Goal: Information Seeking & Learning: Find specific fact

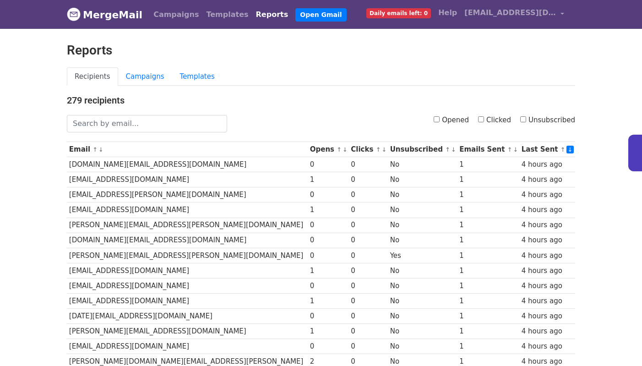
click at [252, 12] on link "Reports" at bounding box center [272, 14] width 40 height 18
click at [439, 118] on input "Opened" at bounding box center [437, 119] width 6 height 6
checkbox input "true"
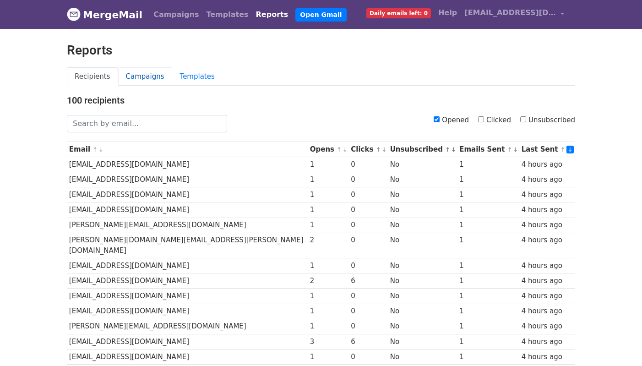
click at [128, 72] on link "Campaigns" at bounding box center [145, 76] width 54 height 19
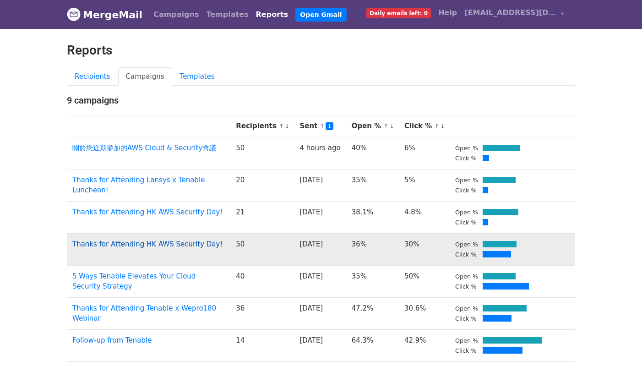
click at [151, 240] on link "Thanks for Attending HK AWS Security Day!" at bounding box center [147, 244] width 150 height 8
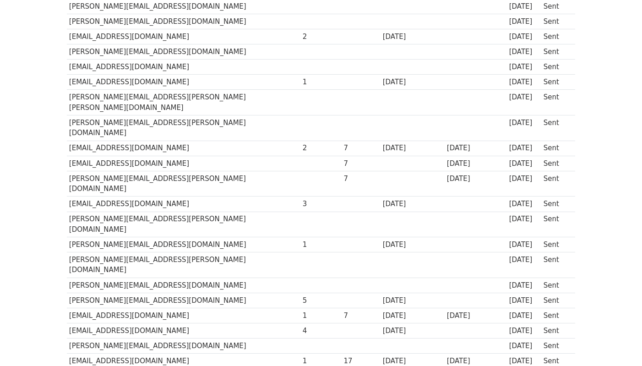
scroll to position [114, 0]
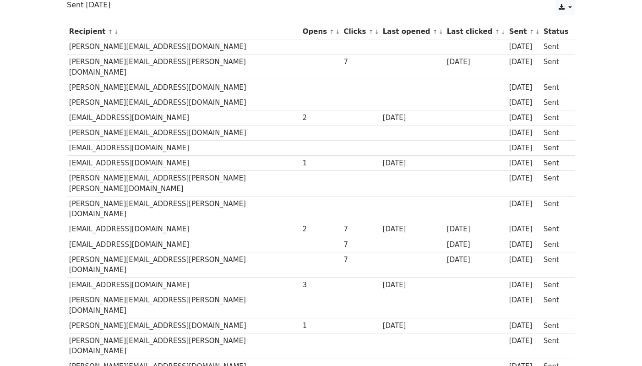
drag, startPoint x: 148, startPoint y: 321, endPoint x: 68, endPoint y: 323, distance: 80.1
copy td "tommy@vincohk.com"
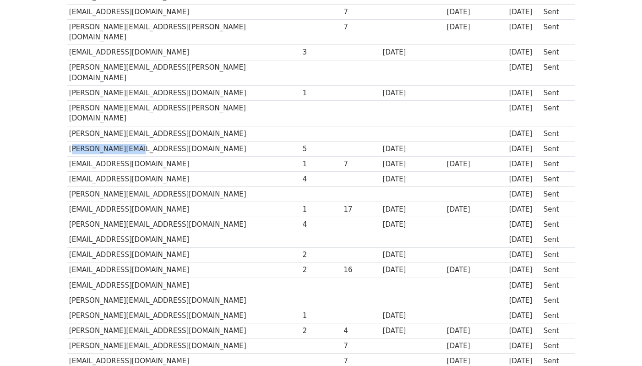
scroll to position [339, 0]
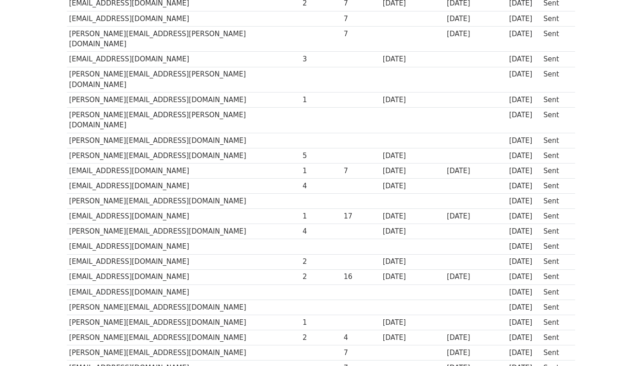
click at [156, 179] on td "yufeiwong@beciti.com" at bounding box center [184, 186] width 234 height 15
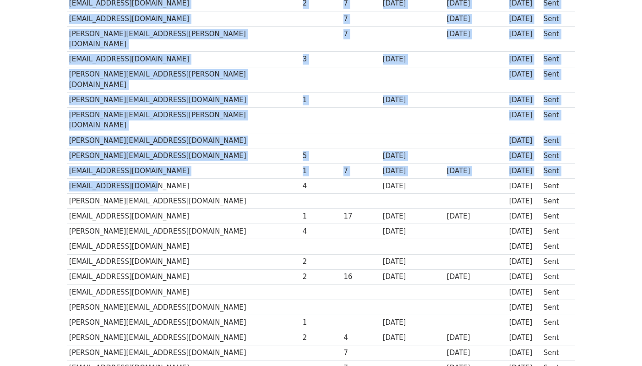
drag, startPoint x: 152, startPoint y: 125, endPoint x: 65, endPoint y: 124, distance: 87.0
click at [65, 124] on div "Recipient ↑ ↓ Opens ↑ ↓ Clicks ↑ ↓ Last opened ↑ ↓ Last clicked ↑ ↓ Sent ↑ ↓ St…" at bounding box center [321, 243] width 522 height 898
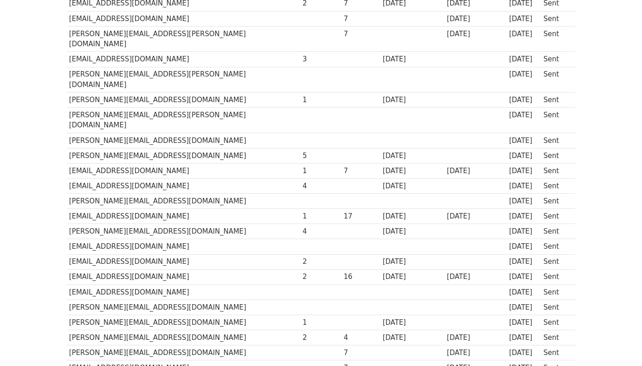
click at [87, 179] on td "yufeiwong@beciti.com" at bounding box center [184, 186] width 234 height 15
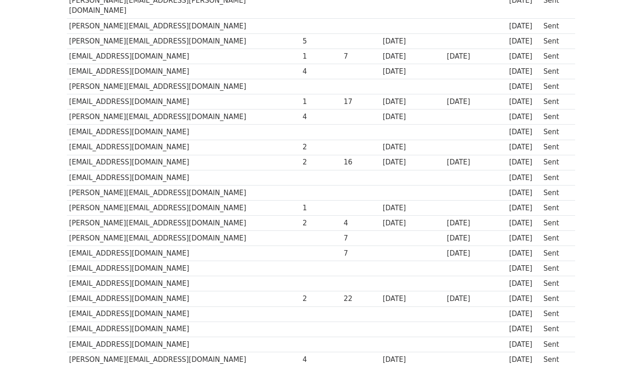
scroll to position [444, 0]
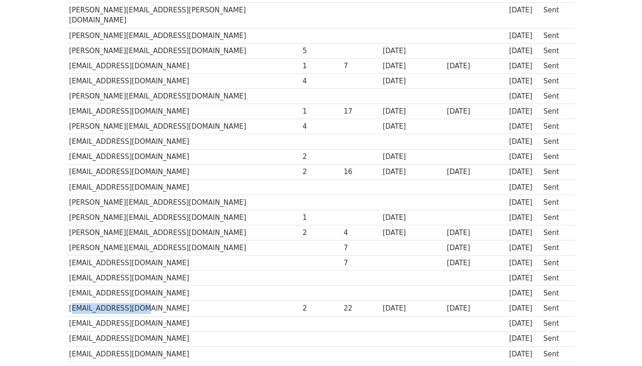
drag, startPoint x: 141, startPoint y: 247, endPoint x: 68, endPoint y: 250, distance: 72.4
click at [68, 301] on td "garycss@mtr.com.hk" at bounding box center [184, 308] width 234 height 15
copy td "garycss@mtr.com.hk"
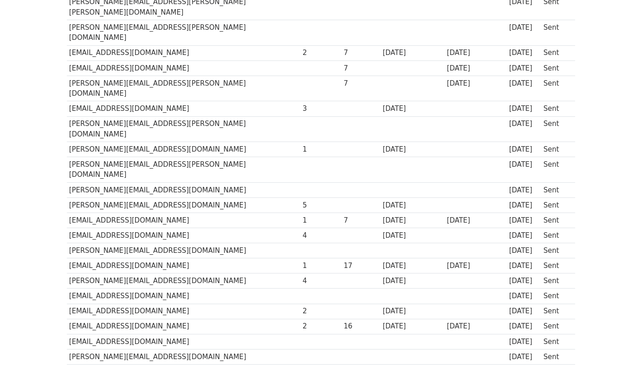
scroll to position [289, 0]
click at [128, 259] on td "wjmai@amazon.com" at bounding box center [184, 266] width 234 height 15
drag, startPoint x: 138, startPoint y: 262, endPoint x: 70, endPoint y: 264, distance: 67.8
click at [70, 319] on td "himlau@mtr.com.hk" at bounding box center [184, 326] width 234 height 15
copy td "himlau@mtr.com.hk"
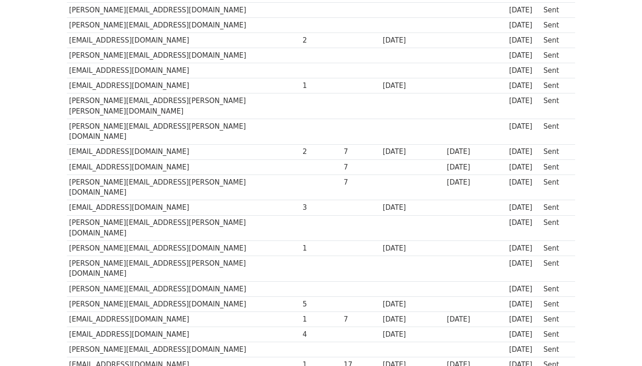
scroll to position [192, 0]
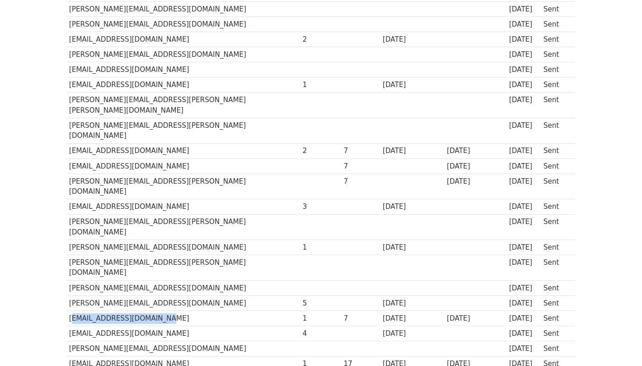
drag, startPoint x: 166, startPoint y: 257, endPoint x: 68, endPoint y: 257, distance: 97.5
click at [68, 310] on td "karthikalogs@infosys.com" at bounding box center [184, 317] width 234 height 15
copy td "karthikalogs@infosys.com"
click at [143, 326] on td "yufeiwong@beciti.com" at bounding box center [184, 333] width 234 height 15
drag, startPoint x: 144, startPoint y: 270, endPoint x: 70, endPoint y: 273, distance: 74.2
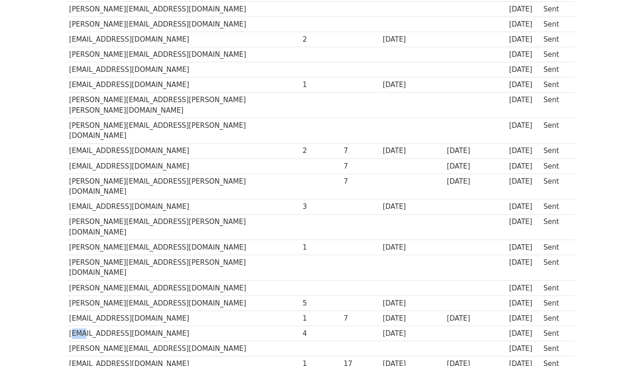
click at [70, 326] on td "yufeiwong@beciti.com" at bounding box center [184, 333] width 234 height 15
drag, startPoint x: 73, startPoint y: 273, endPoint x: 81, endPoint y: 274, distance: 8.3
click at [73, 326] on td "yufeiwong@beciti.com" at bounding box center [184, 333] width 234 height 15
click at [130, 326] on td "yufeiwong@beciti.com" at bounding box center [184, 333] width 234 height 15
drag, startPoint x: 144, startPoint y: 271, endPoint x: 70, endPoint y: 274, distance: 74.7
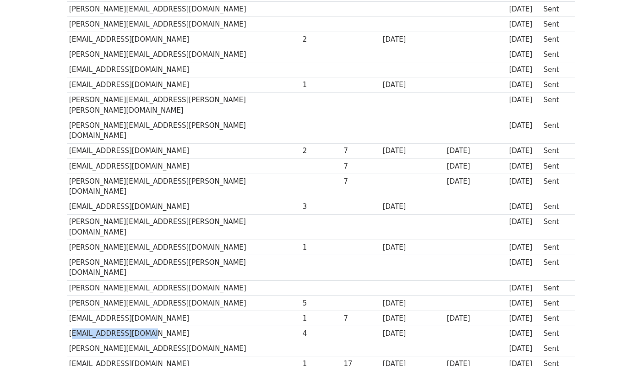
click at [70, 326] on td "yufeiwong@beciti.com" at bounding box center [184, 333] width 234 height 15
copy td "yufeiwong@beciti.com"
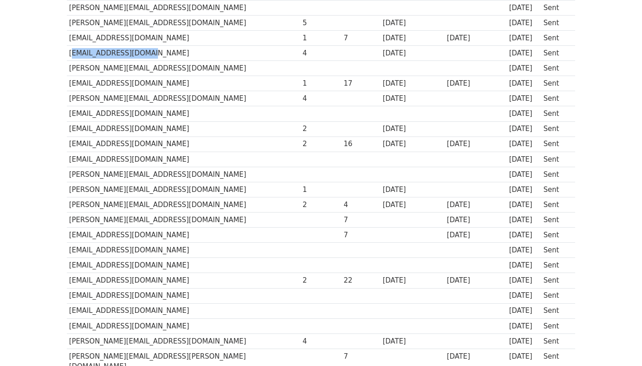
scroll to position [472, 0]
drag, startPoint x: 68, startPoint y: 39, endPoint x: 152, endPoint y: 39, distance: 83.3
click at [152, 92] on td "raymond@megazone.com" at bounding box center [184, 99] width 234 height 15
copy td "raymond@megazone.com"
click at [220, 198] on td "edmond.lo@versuni.com" at bounding box center [184, 205] width 234 height 15
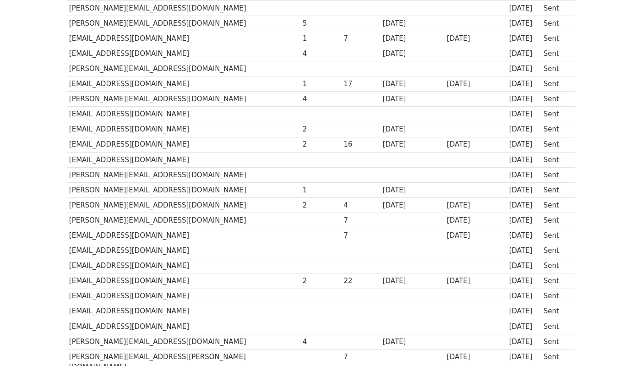
click at [300, 288] on td at bounding box center [320, 295] width 41 height 15
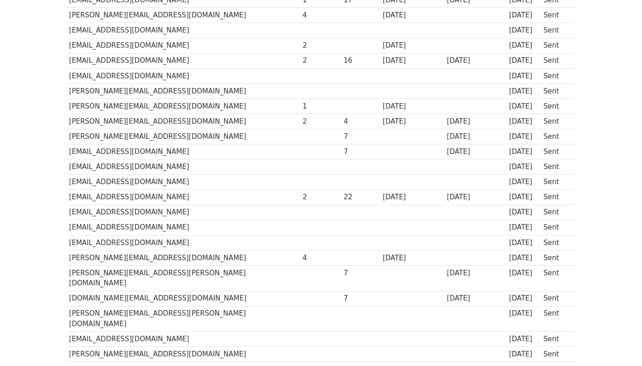
scroll to position [577, 0]
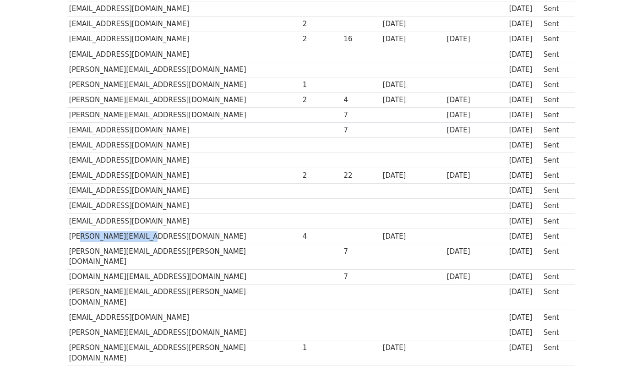
drag, startPoint x: 140, startPoint y: 173, endPoint x: 77, endPoint y: 173, distance: 62.7
click at [78, 228] on td "susan.lo@kyndryl.com" at bounding box center [184, 235] width 234 height 15
click at [71, 228] on td "susan.lo@kyndryl.com" at bounding box center [184, 235] width 234 height 15
drag, startPoint x: 71, startPoint y: 176, endPoint x: 151, endPoint y: 177, distance: 80.1
click at [151, 228] on td "susan.lo@kyndryl.com" at bounding box center [184, 235] width 234 height 15
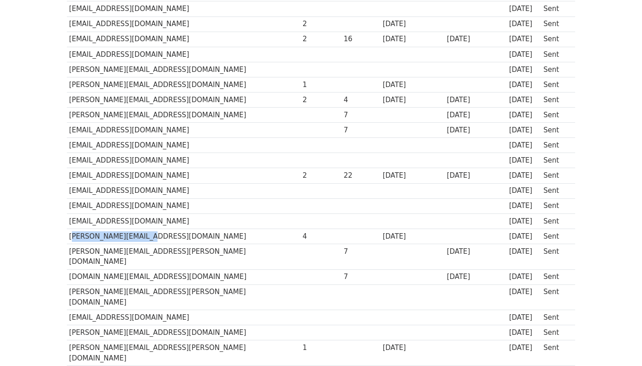
copy td "susan.lo@kyndryl.com"
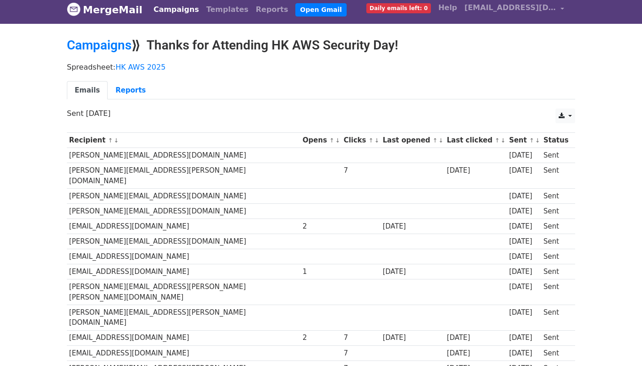
scroll to position [0, 0]
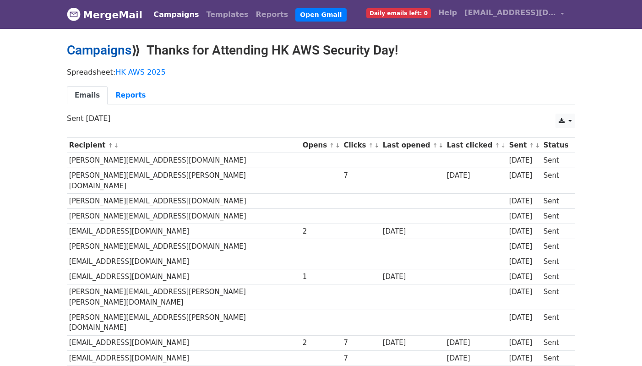
click at [116, 49] on link "Campaigns" at bounding box center [99, 50] width 65 height 15
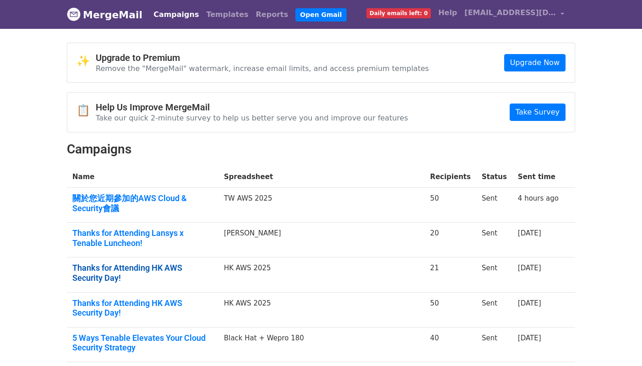
click at [183, 266] on link "Thanks for Attending HK AWS Security Day!" at bounding box center [142, 273] width 141 height 20
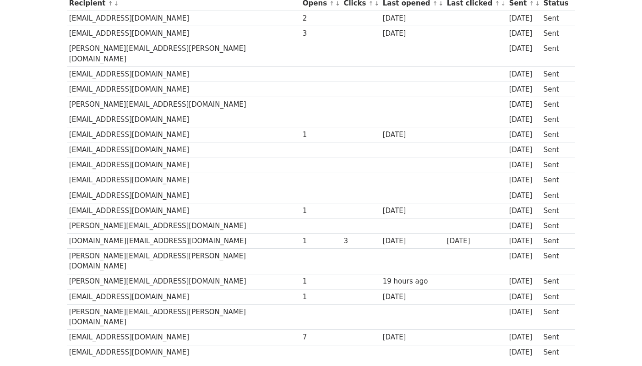
scroll to position [186, 0]
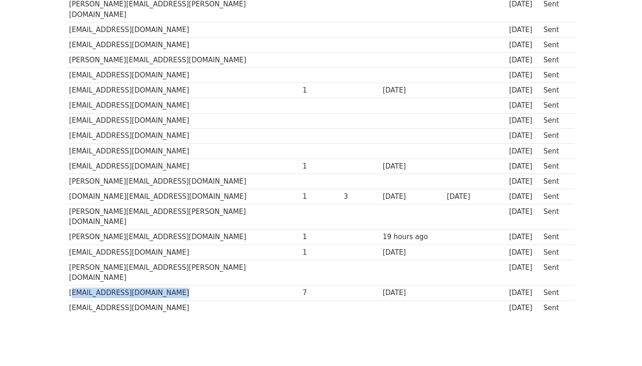
drag, startPoint x: 184, startPoint y: 263, endPoint x: 67, endPoint y: 262, distance: 116.8
click at [67, 285] on td "[EMAIL_ADDRESS][DOMAIN_NAME]" at bounding box center [184, 292] width 234 height 15
copy td "[EMAIL_ADDRESS][DOMAIN_NAME]"
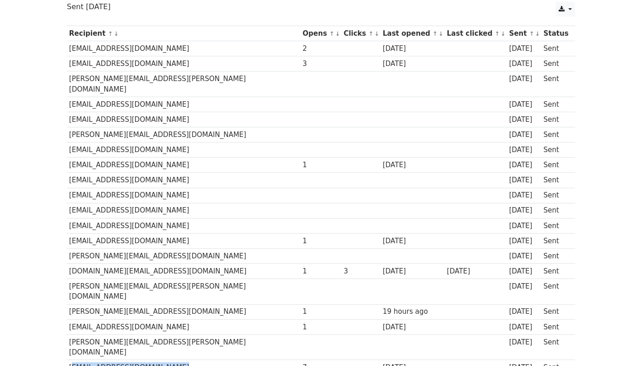
scroll to position [0, 0]
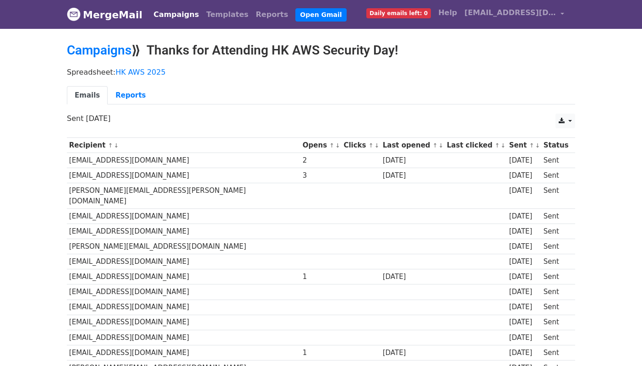
click at [140, 175] on td "[EMAIL_ADDRESS][DOMAIN_NAME]" at bounding box center [184, 175] width 234 height 15
click at [163, 8] on link "Campaigns" at bounding box center [176, 14] width 53 height 18
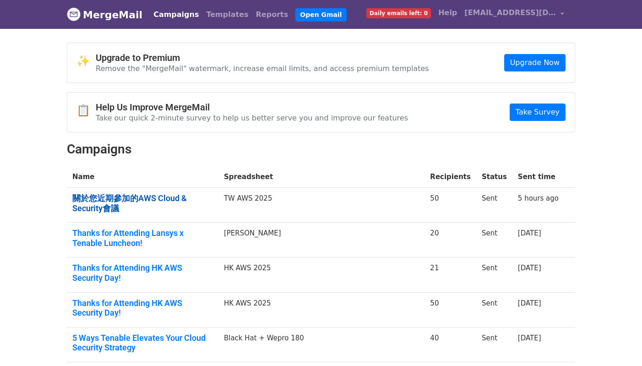
click at [154, 200] on link "關於您近期參加的AWS Cloud & Security會議" at bounding box center [142, 203] width 141 height 20
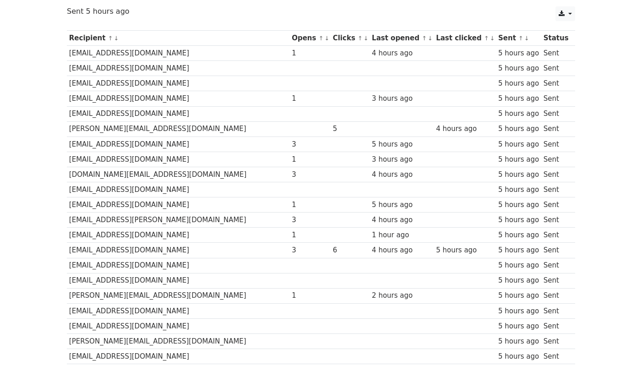
scroll to position [107, 0]
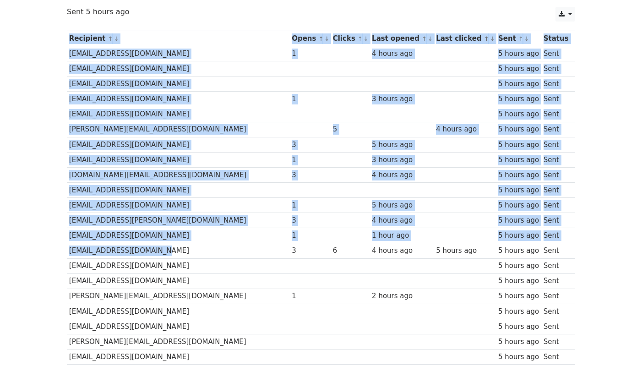
drag, startPoint x: 152, startPoint y: 251, endPoint x: 66, endPoint y: 254, distance: 86.6
click at [71, 251] on td "ally_chiang@wistron.com" at bounding box center [178, 250] width 223 height 15
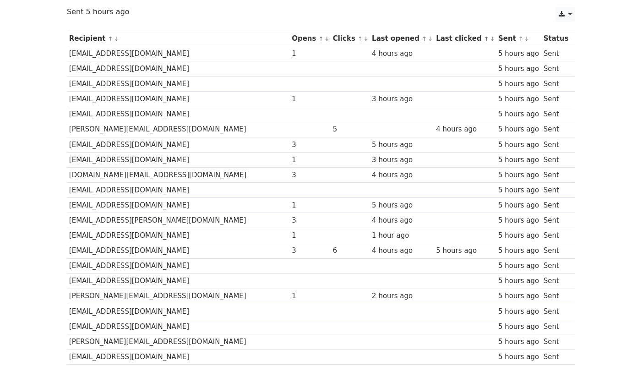
click at [289, 127] on td at bounding box center [309, 129] width 41 height 15
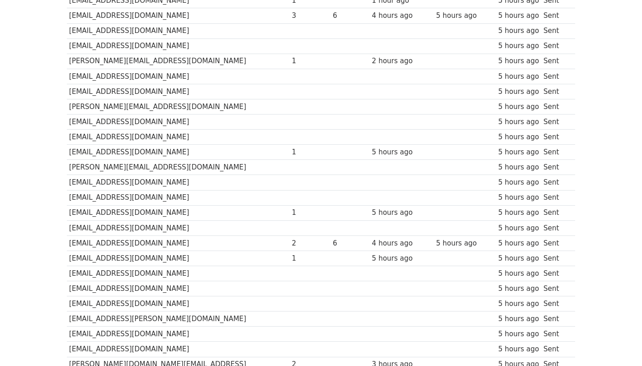
scroll to position [325, 0]
